Goal: Information Seeking & Learning: Learn about a topic

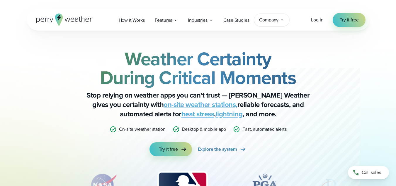
click at [276, 22] on span "Company" at bounding box center [268, 19] width 19 height 7
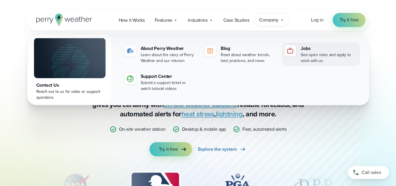
click at [314, 58] on div "See open roles and apply to work with us" at bounding box center [329, 58] width 57 height 12
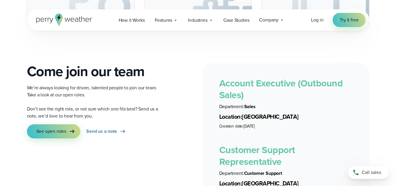
scroll to position [976, 0]
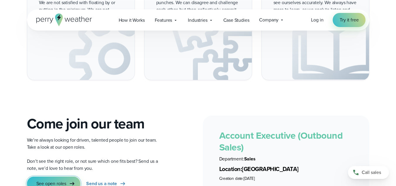
click at [58, 176] on link "See open roles" at bounding box center [54, 183] width 54 height 14
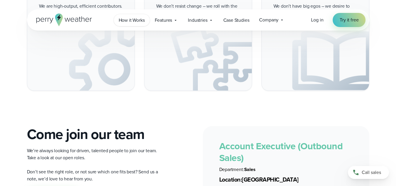
scroll to position [976, 0]
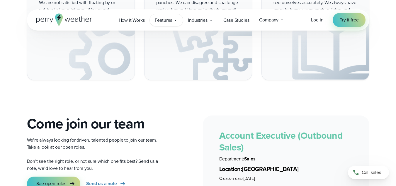
click at [169, 21] on span "Features" at bounding box center [164, 20] width 18 height 7
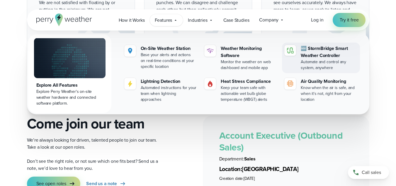
click at [324, 69] on div "Automate and control any system, anywhere" at bounding box center [329, 65] width 57 height 12
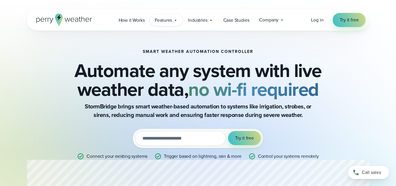
click at [162, 19] on span "Features" at bounding box center [164, 20] width 18 height 7
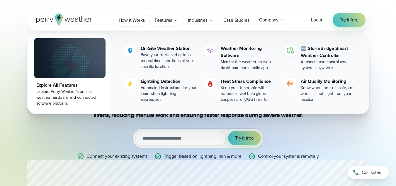
click at [134, 21] on span "How it Works" at bounding box center [132, 20] width 26 height 7
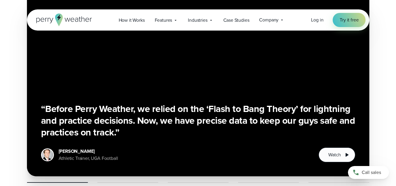
scroll to position [1120, 0]
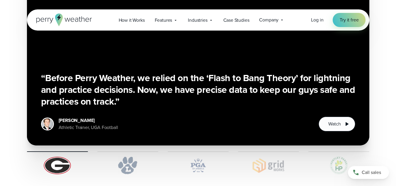
click at [141, 151] on div at bounding box center [127, 151] width 61 height 1
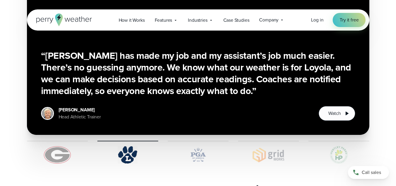
scroll to position [1131, 0]
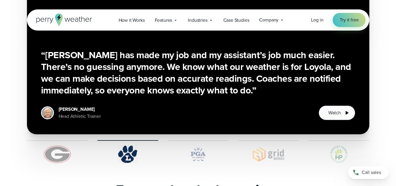
click at [199, 140] on div at bounding box center [198, 151] width 61 height 23
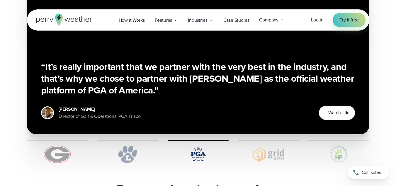
click at [260, 130] on div "“Before Perry Weather, we relied on the ‘Flash to Bang Theory’ for lightning an…" at bounding box center [198, 52] width 342 height 221
click at [260, 133] on div "“Before Perry Weather, we relied on the ‘Flash to Bang Theory’ for lightning an…" at bounding box center [198, 52] width 342 height 221
drag, startPoint x: 261, startPoint y: 133, endPoint x: 254, endPoint y: 134, distance: 6.8
click at [254, 140] on div at bounding box center [268, 151] width 61 height 23
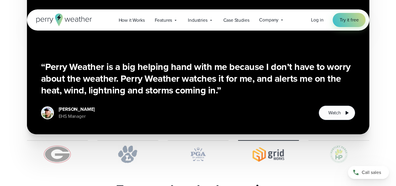
click at [317, 140] on div at bounding box center [338, 140] width 61 height 1
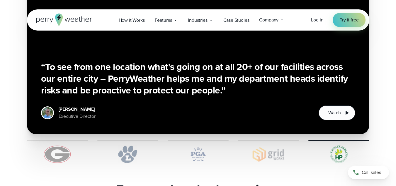
scroll to position [1072, 0]
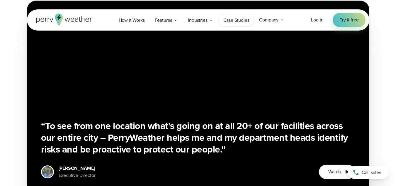
click at [236, 23] on span "Case Studies" at bounding box center [236, 20] width 26 height 7
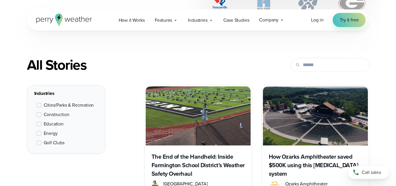
scroll to position [208, 0]
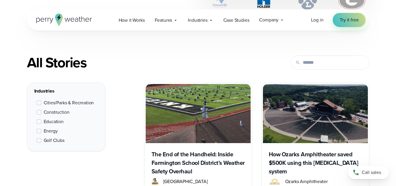
click at [40, 122] on span at bounding box center [39, 121] width 5 height 5
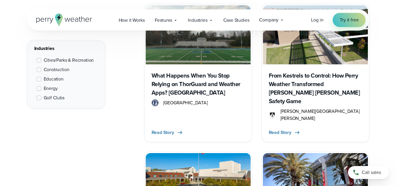
scroll to position [543, 0]
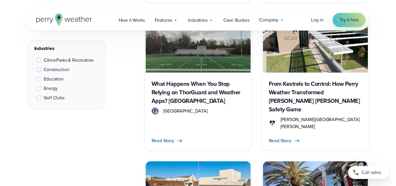
click at [182, 95] on h3 "What Happens When You Stop Relying on ThorGuard and Weather Apps? Ask Paramus H…" at bounding box center [198, 92] width 93 height 26
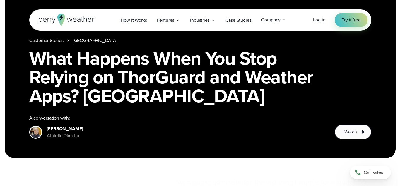
scroll to position [46, 0]
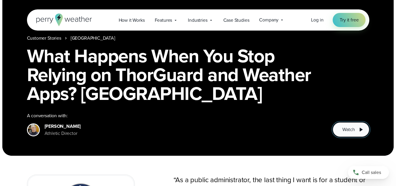
click at [351, 133] on button "Watch" at bounding box center [351, 129] width 36 height 15
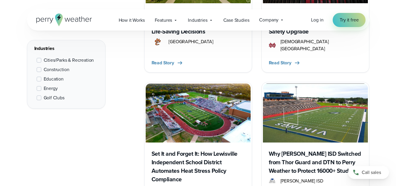
scroll to position [895, 0]
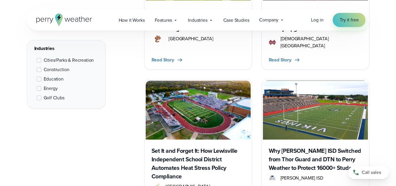
click at [299, 101] on img at bounding box center [315, 109] width 105 height 59
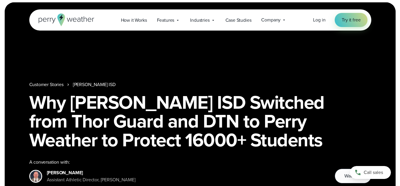
scroll to position [14, 0]
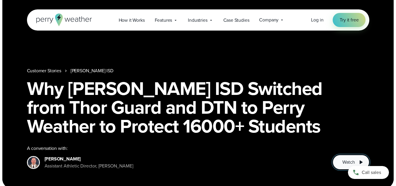
click at [342, 158] on button "Watch" at bounding box center [351, 161] width 36 height 15
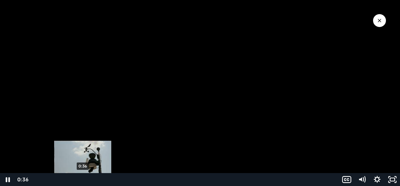
click at [83, 179] on div "0:36" at bounding box center [184, 179] width 303 height 13
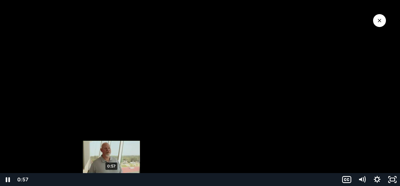
click at [112, 179] on div "0:57" at bounding box center [184, 179] width 303 height 13
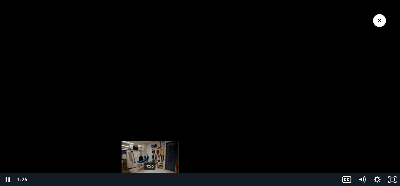
click at [150, 177] on div "1:26" at bounding box center [184, 179] width 303 height 13
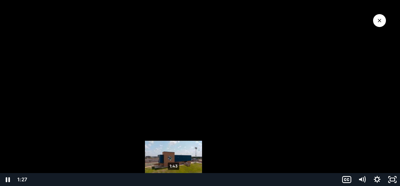
click at [174, 178] on div "1:43" at bounding box center [184, 179] width 303 height 13
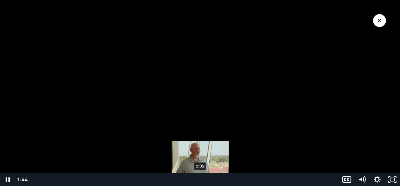
click at [201, 179] on div "2:02" at bounding box center [184, 179] width 303 height 13
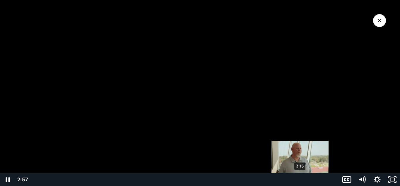
click at [301, 179] on div "3:15" at bounding box center [184, 179] width 303 height 13
